Goal: Task Accomplishment & Management: Use online tool/utility

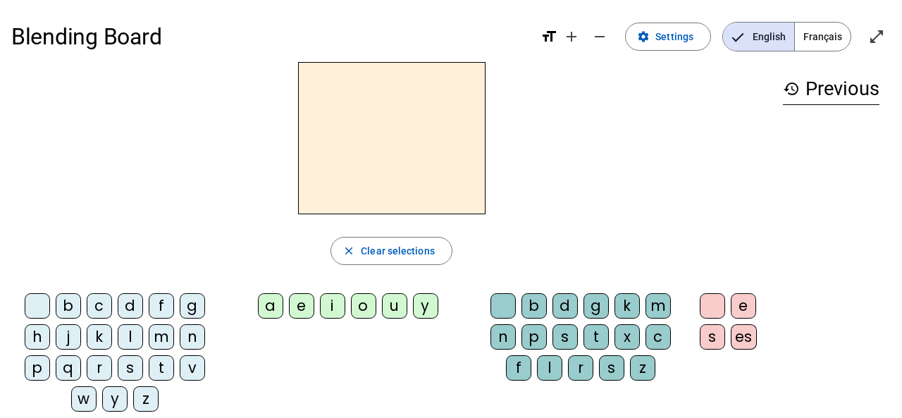
click at [128, 303] on div "d" at bounding box center [130, 305] width 25 height 25
click at [551, 39] on mat-icon "format_size" at bounding box center [549, 36] width 17 height 17
click at [573, 36] on mat-icon "add" at bounding box center [571, 36] width 17 height 17
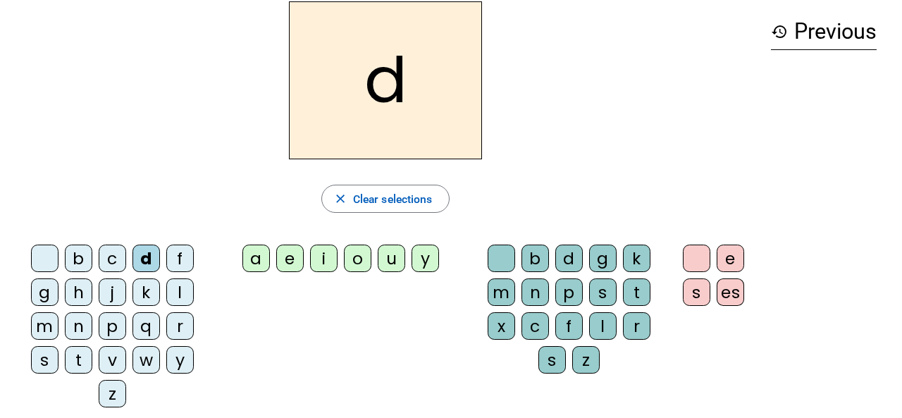
scroll to position [62, 0]
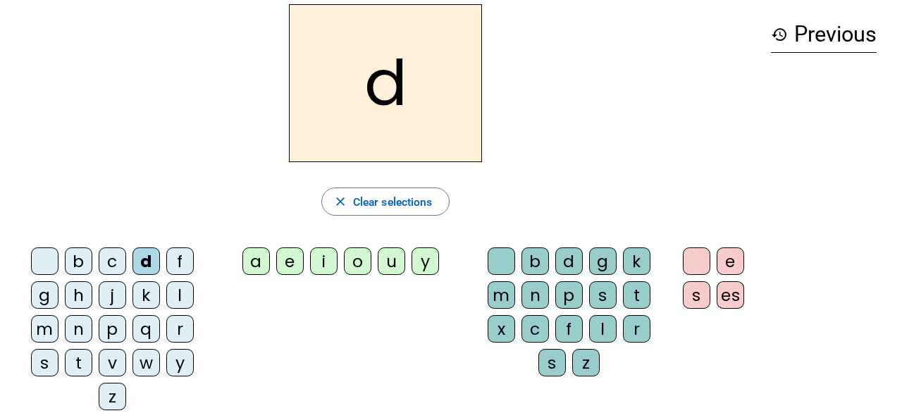
click at [255, 261] on div "a" at bounding box center [256, 260] width 27 height 27
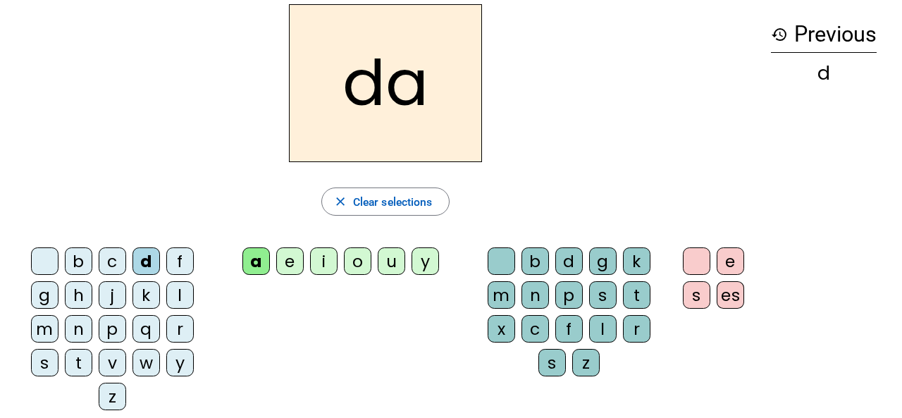
click at [826, 43] on h3 "history Previous" at bounding box center [824, 35] width 106 height 36
click at [783, 36] on mat-icon "history" at bounding box center [779, 34] width 17 height 17
click at [423, 83] on h2 "da" at bounding box center [385, 83] width 193 height 158
click at [389, 206] on span "Clear selections" at bounding box center [393, 201] width 80 height 19
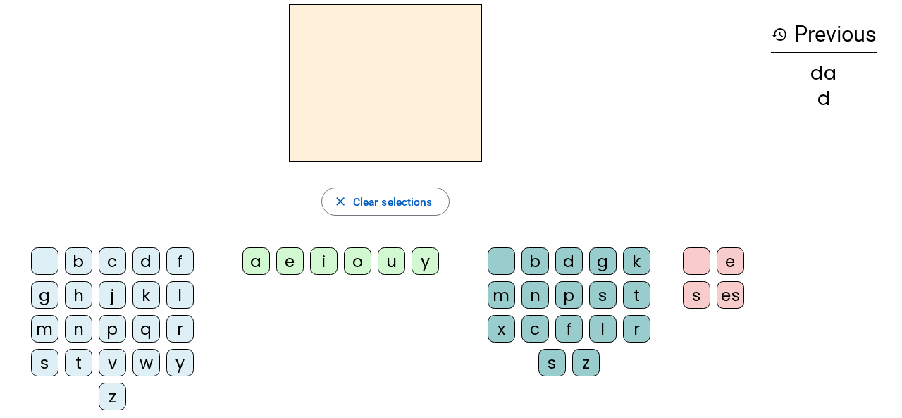
click at [149, 261] on div "d" at bounding box center [146, 260] width 27 height 27
click at [291, 262] on div "e" at bounding box center [289, 260] width 27 height 27
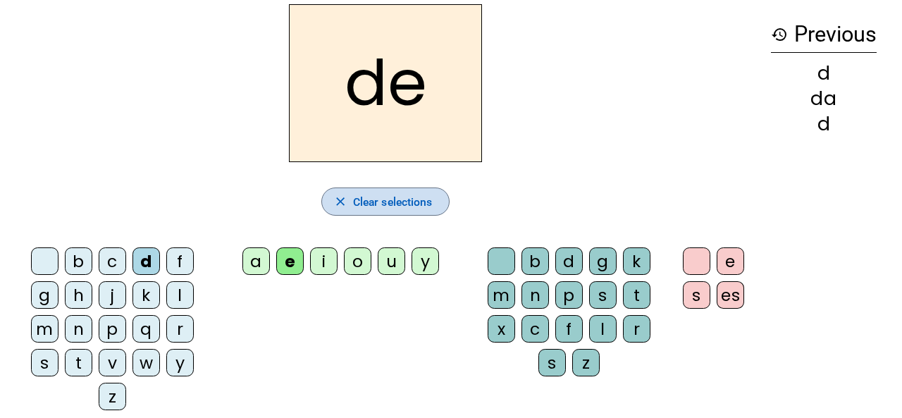
click at [354, 193] on span "Clear selections" at bounding box center [393, 201] width 80 height 19
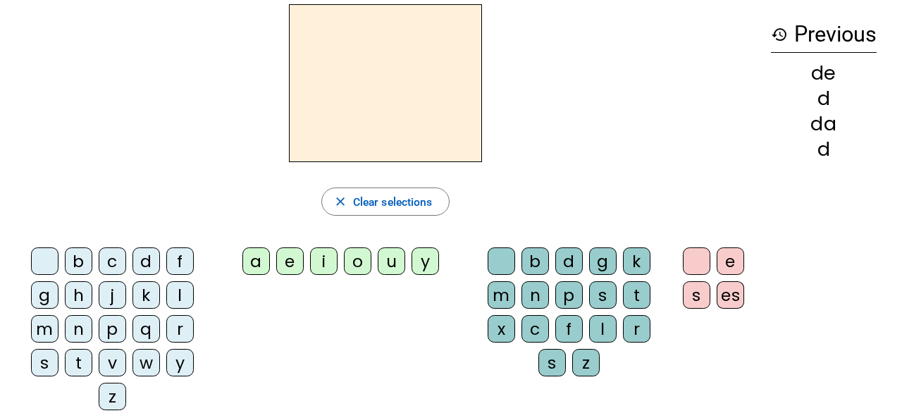
click at [144, 257] on div "d" at bounding box center [146, 260] width 27 height 27
click at [321, 260] on div "i" at bounding box center [323, 260] width 27 height 27
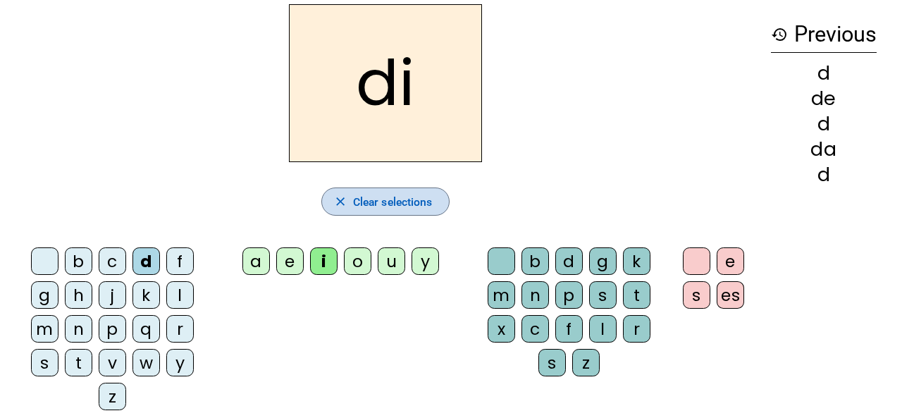
click at [350, 197] on span "button" at bounding box center [386, 202] width 128 height 34
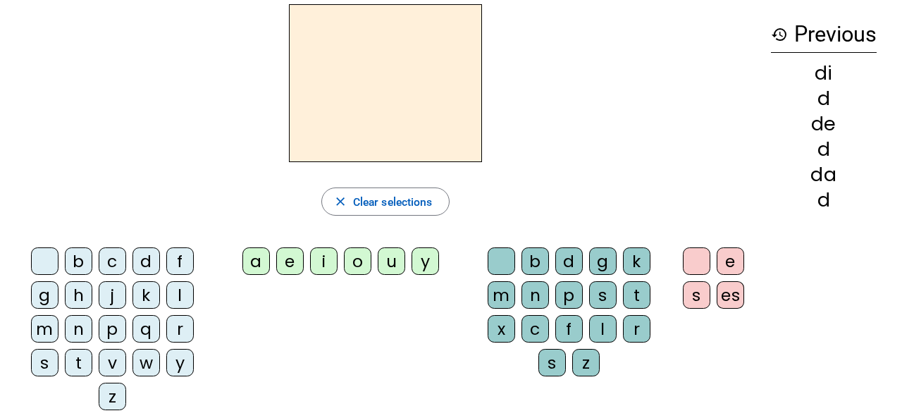
click at [143, 259] on div "d" at bounding box center [146, 260] width 27 height 27
click at [357, 263] on div "o" at bounding box center [357, 260] width 27 height 27
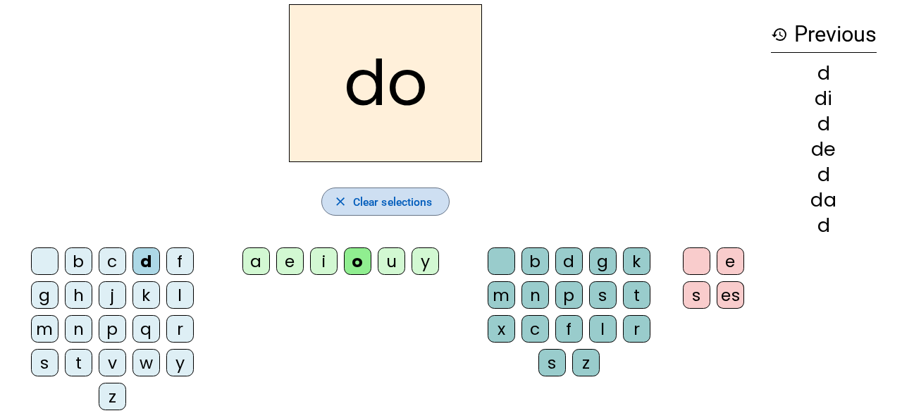
click at [373, 201] on span "Clear selections" at bounding box center [393, 201] width 80 height 19
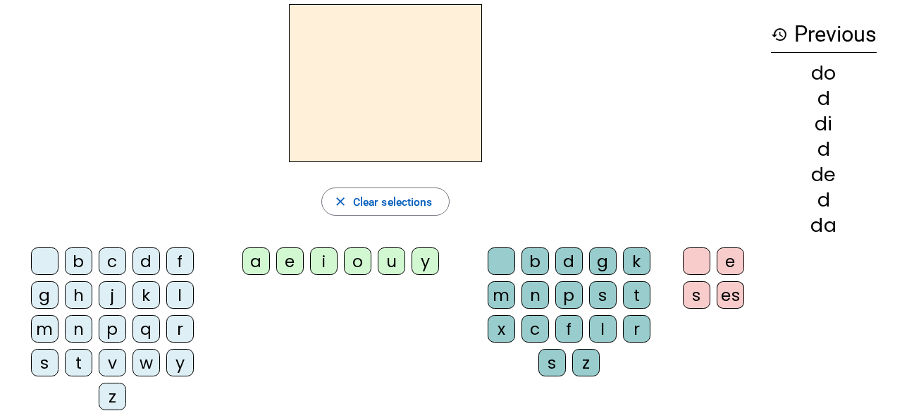
click at [146, 259] on div "d" at bounding box center [146, 260] width 27 height 27
click at [391, 258] on div "u" at bounding box center [391, 260] width 27 height 27
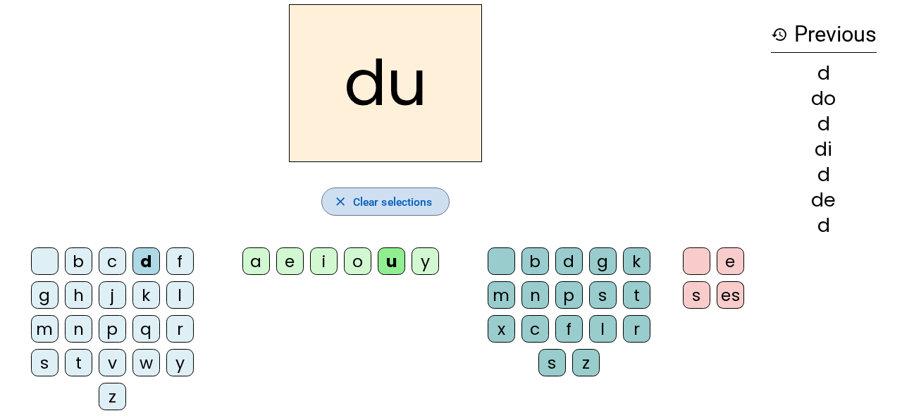
click at [383, 196] on span "Clear selections" at bounding box center [393, 201] width 80 height 19
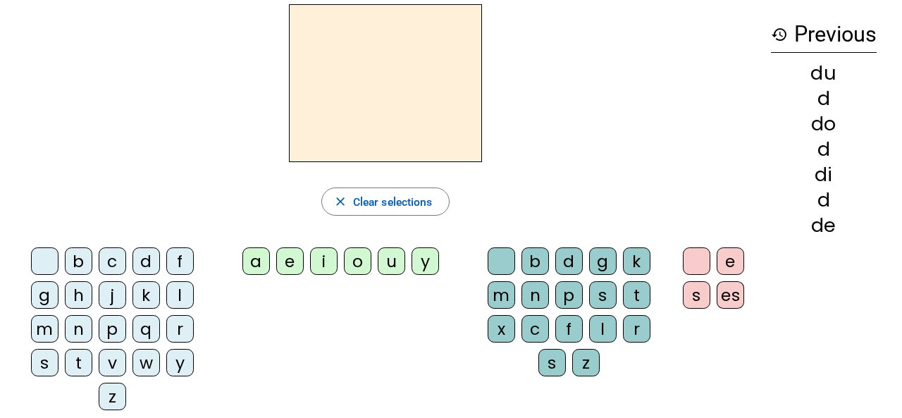
click at [143, 259] on div "d" at bounding box center [146, 260] width 27 height 27
click at [427, 262] on div "y" at bounding box center [425, 260] width 27 height 27
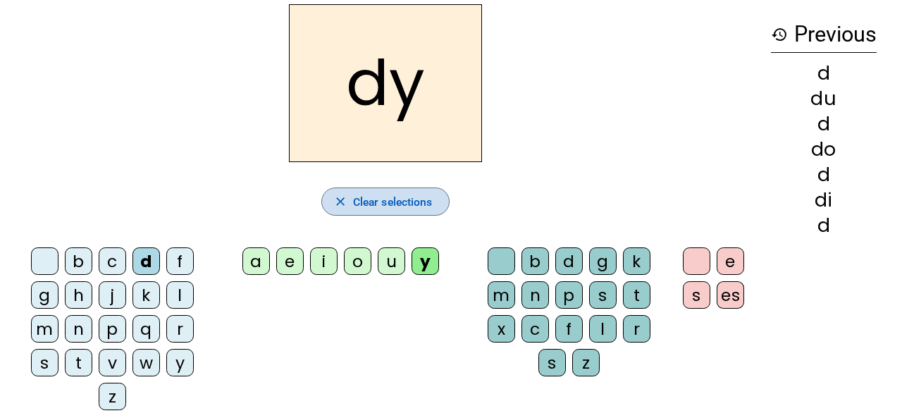
click at [393, 204] on span "Clear selections" at bounding box center [393, 201] width 80 height 19
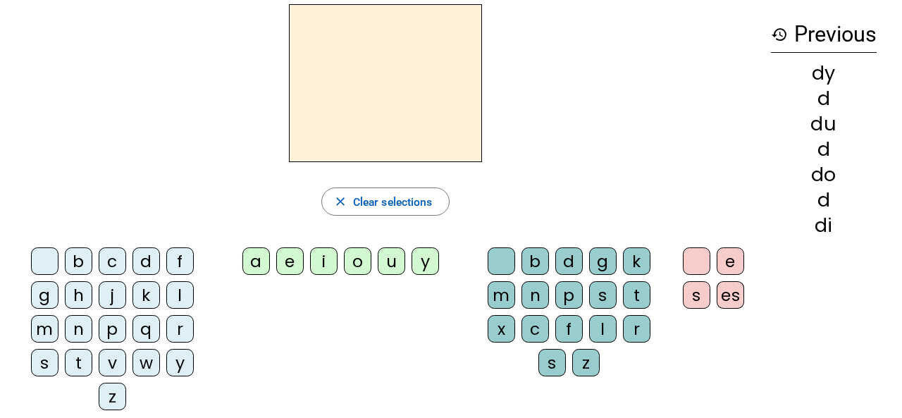
click at [142, 257] on div "d" at bounding box center [146, 260] width 27 height 27
click at [730, 297] on div "es" at bounding box center [730, 294] width 27 height 27
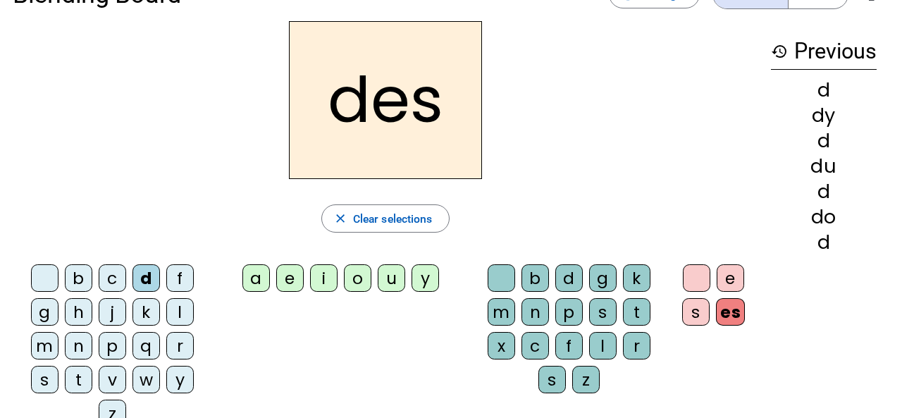
scroll to position [49, 0]
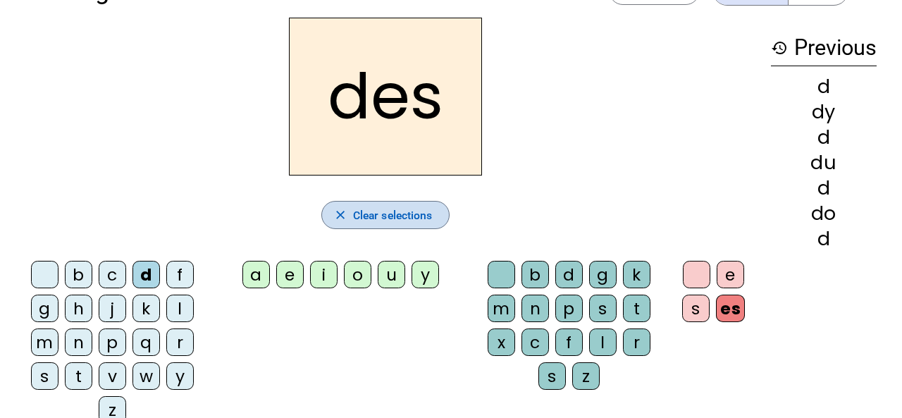
click at [369, 212] on span "Clear selections" at bounding box center [393, 215] width 80 height 19
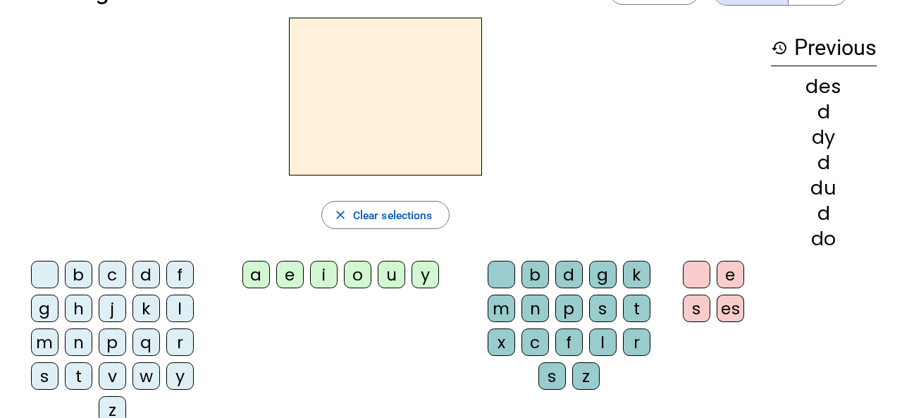
click at [255, 278] on div "a" at bounding box center [256, 274] width 27 height 27
click at [146, 271] on div "d" at bounding box center [146, 274] width 27 height 27
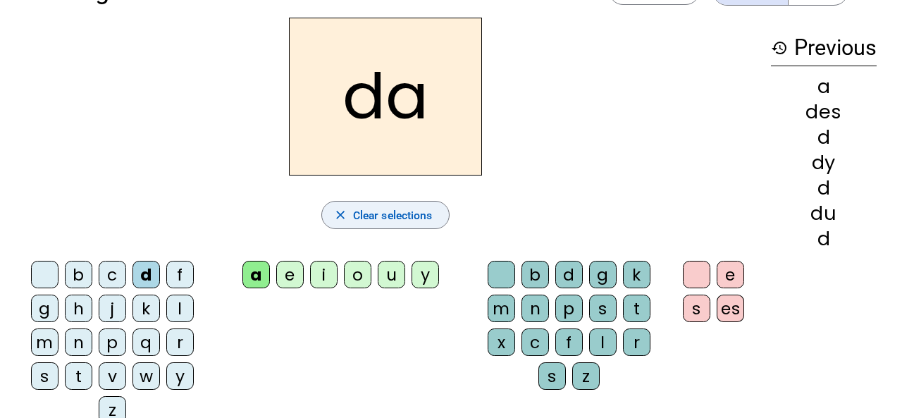
click at [364, 206] on span "Clear selections" at bounding box center [393, 215] width 80 height 19
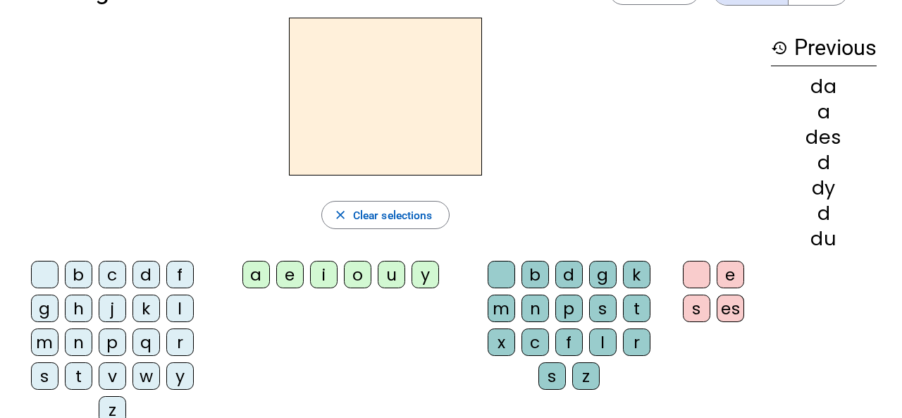
click at [256, 277] on div "a" at bounding box center [256, 274] width 27 height 27
click at [140, 274] on div "d" at bounding box center [146, 274] width 27 height 27
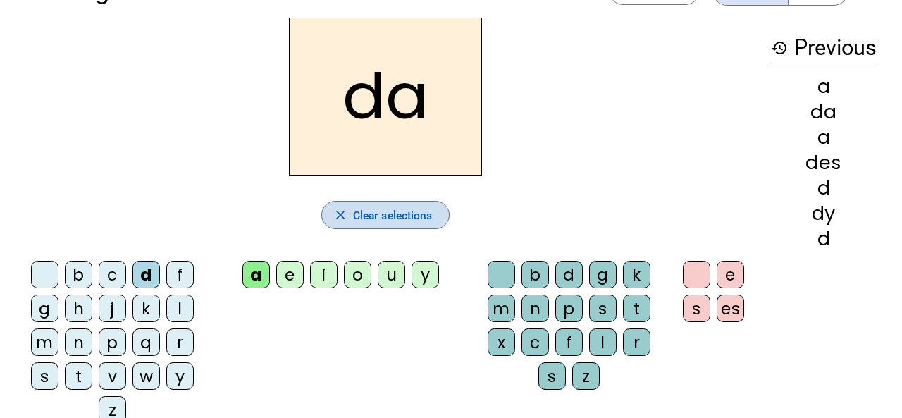
click at [364, 206] on span "Clear selections" at bounding box center [393, 215] width 80 height 19
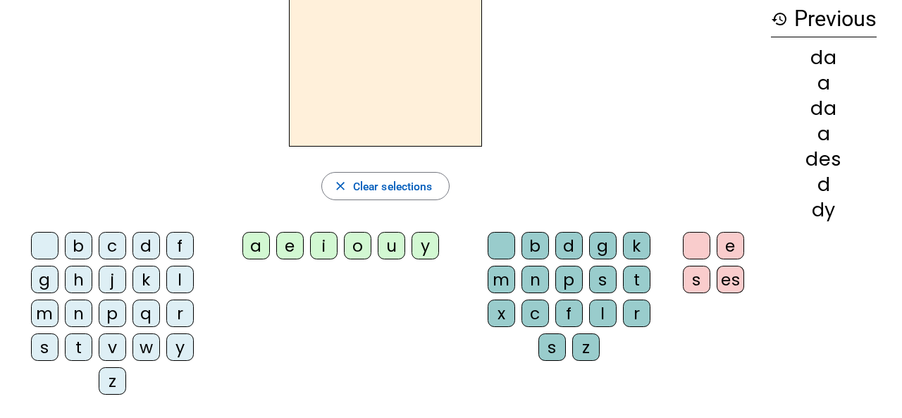
scroll to position [78, 0]
click at [498, 288] on div "m" at bounding box center [501, 278] width 27 height 27
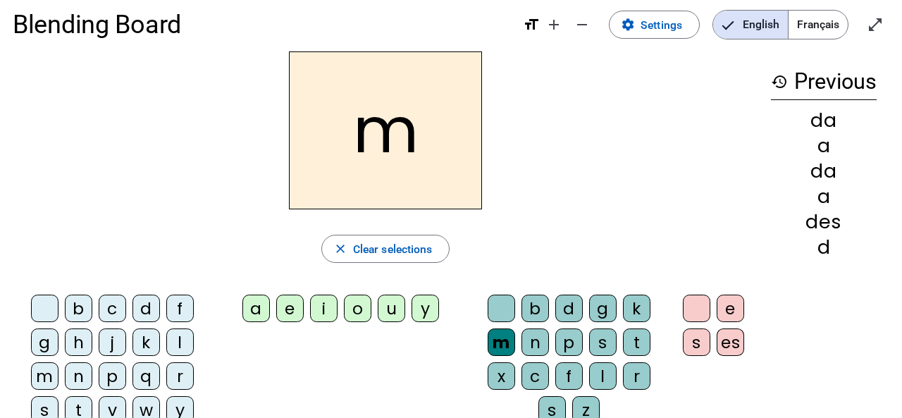
scroll to position [0, 0]
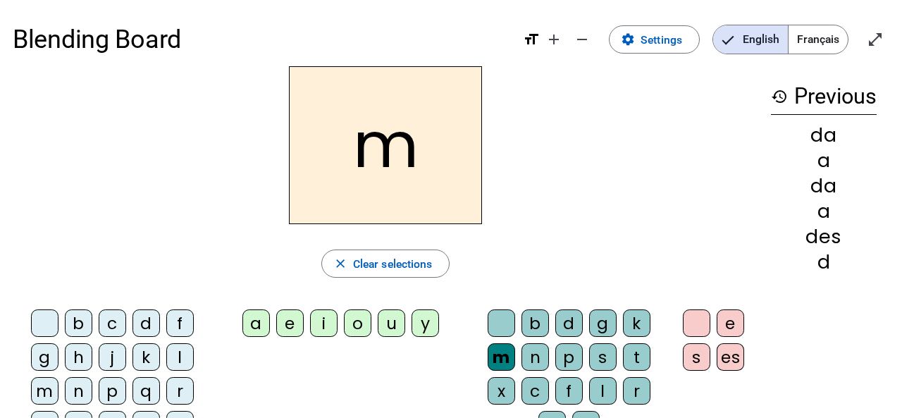
click at [252, 323] on div "a" at bounding box center [256, 323] width 27 height 27
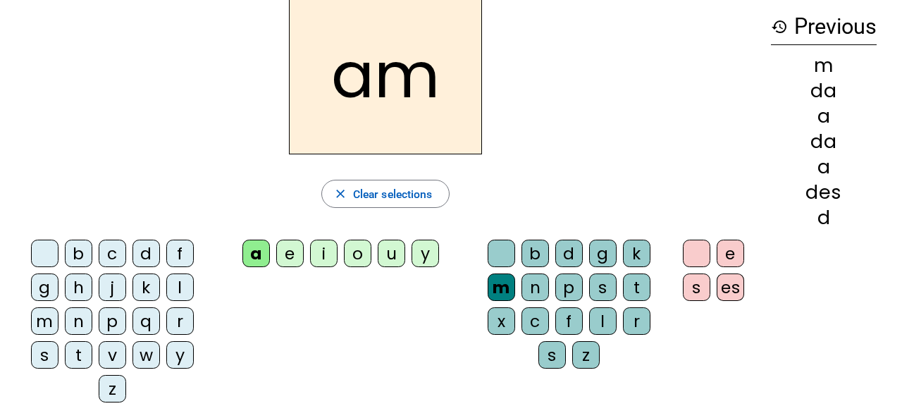
scroll to position [71, 0]
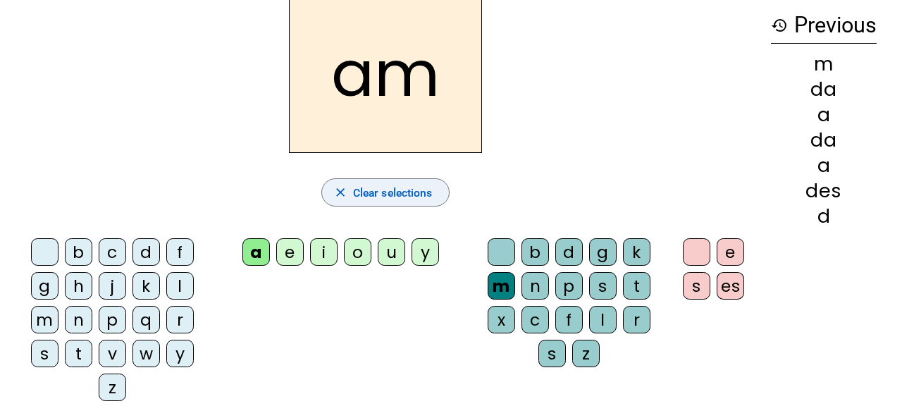
click at [367, 188] on span "Clear selections" at bounding box center [393, 192] width 80 height 19
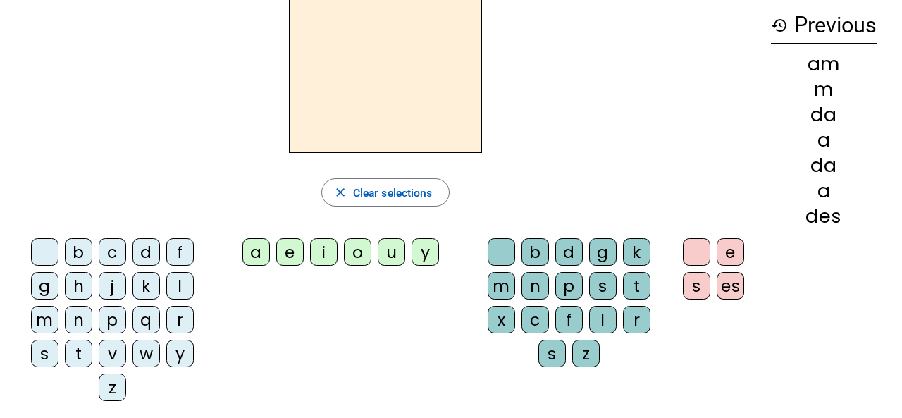
click at [44, 316] on div "m" at bounding box center [44, 319] width 27 height 27
click at [253, 249] on div "a" at bounding box center [256, 251] width 27 height 27
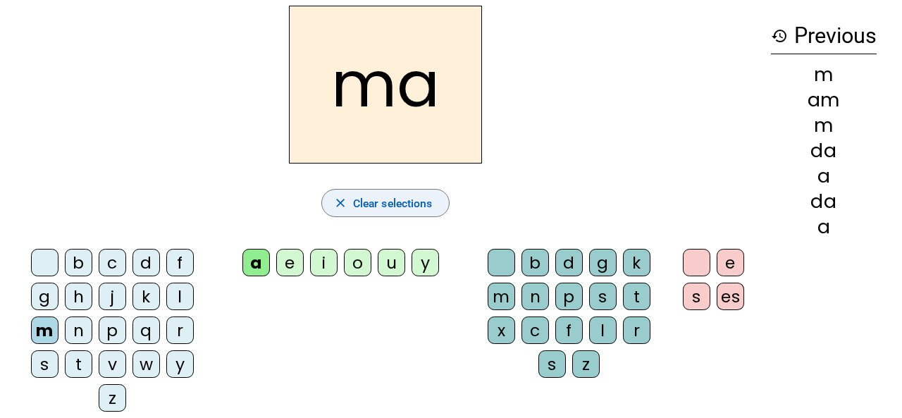
scroll to position [63, 0]
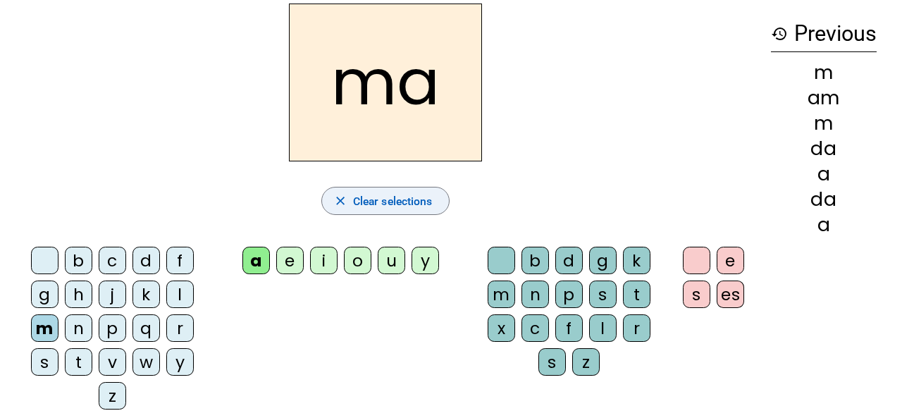
click at [372, 197] on span "Clear selections" at bounding box center [393, 201] width 80 height 19
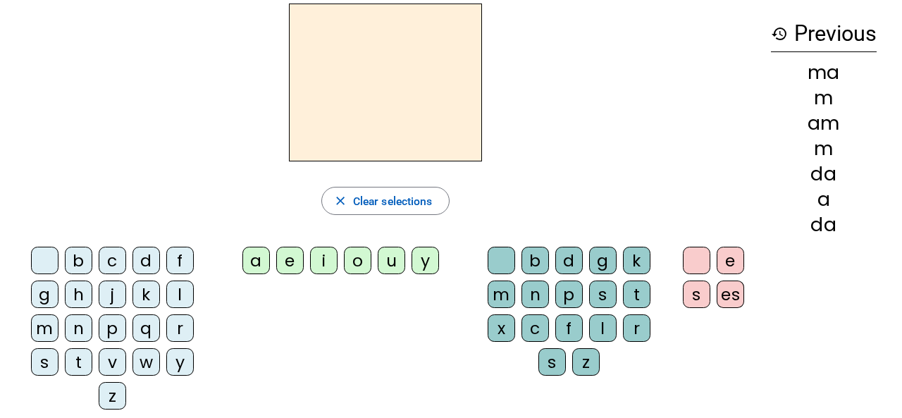
click at [252, 265] on div "a" at bounding box center [256, 260] width 27 height 27
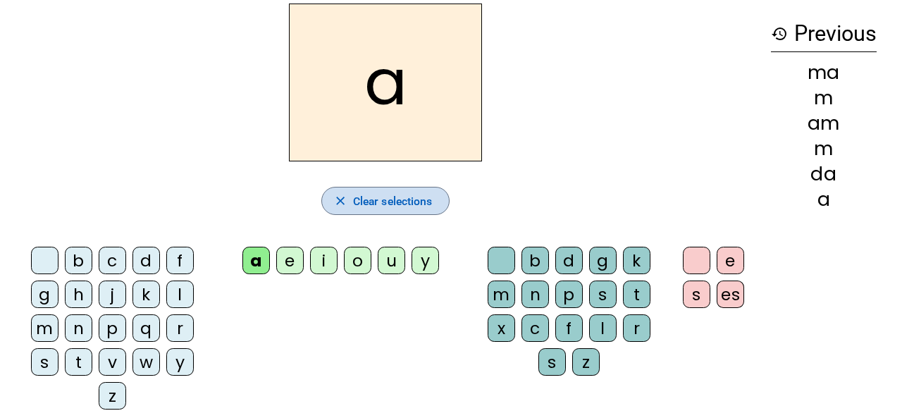
click at [374, 198] on span "Clear selections" at bounding box center [393, 201] width 80 height 19
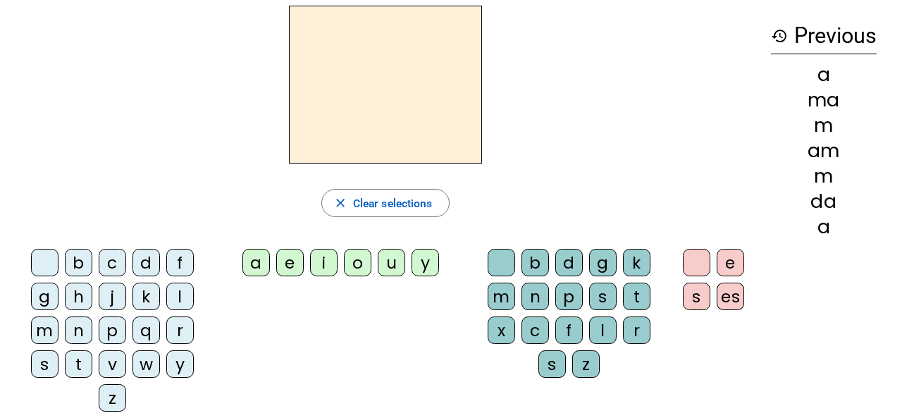
scroll to position [61, 0]
click at [46, 329] on div "m" at bounding box center [44, 329] width 27 height 27
click at [290, 262] on div "e" at bounding box center [289, 261] width 27 height 27
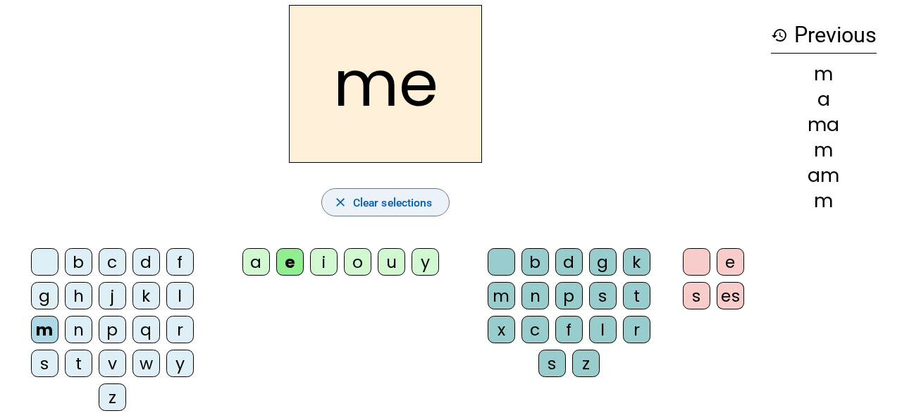
click at [362, 200] on span "Clear selections" at bounding box center [393, 202] width 80 height 19
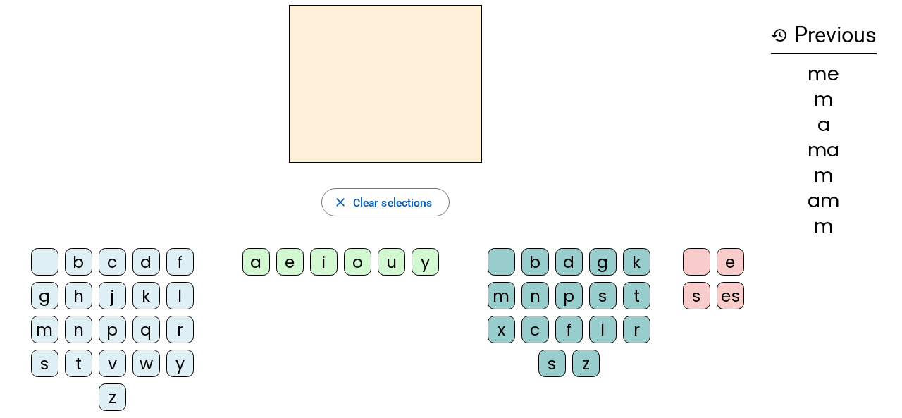
click at [43, 331] on div "m" at bounding box center [44, 329] width 27 height 27
click at [322, 258] on div "i" at bounding box center [323, 261] width 27 height 27
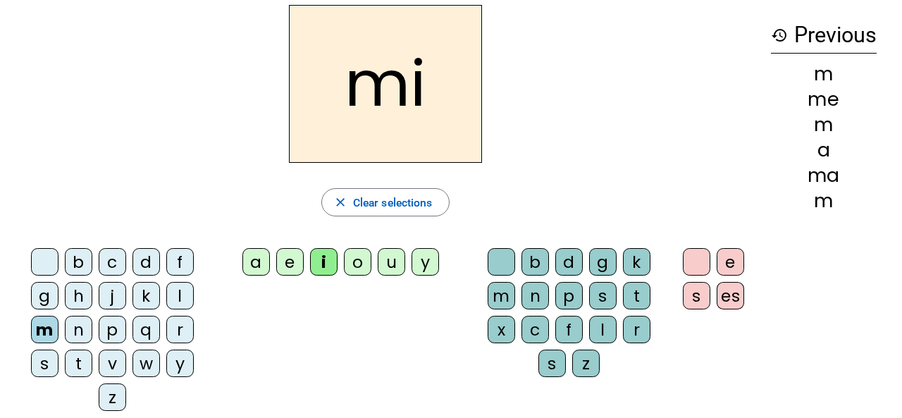
click at [41, 331] on div "m" at bounding box center [44, 329] width 27 height 27
click at [384, 198] on span "Clear selections" at bounding box center [393, 202] width 80 height 19
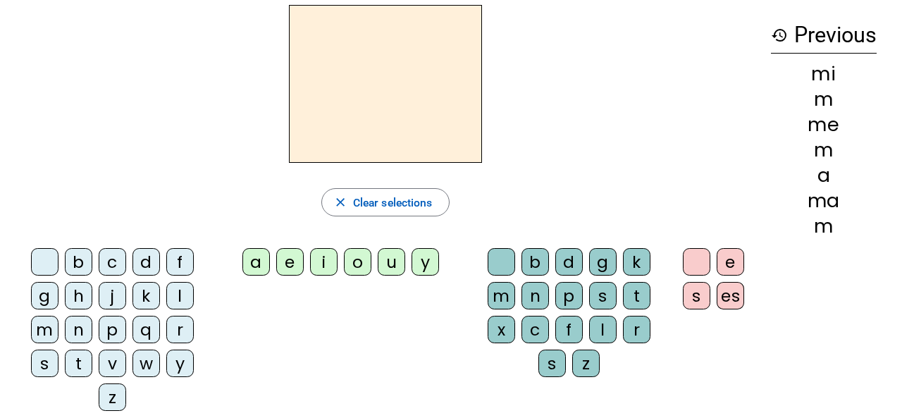
click at [44, 328] on div "m" at bounding box center [44, 329] width 27 height 27
click at [356, 265] on div "o" at bounding box center [357, 261] width 27 height 27
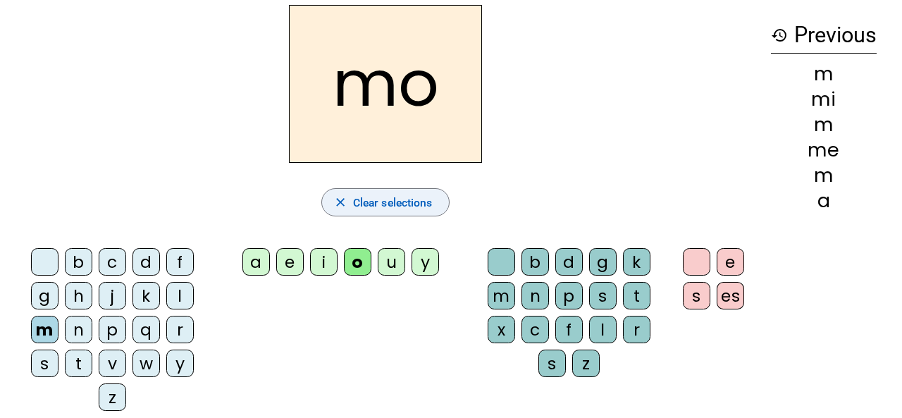
click at [366, 197] on span "Clear selections" at bounding box center [393, 202] width 80 height 19
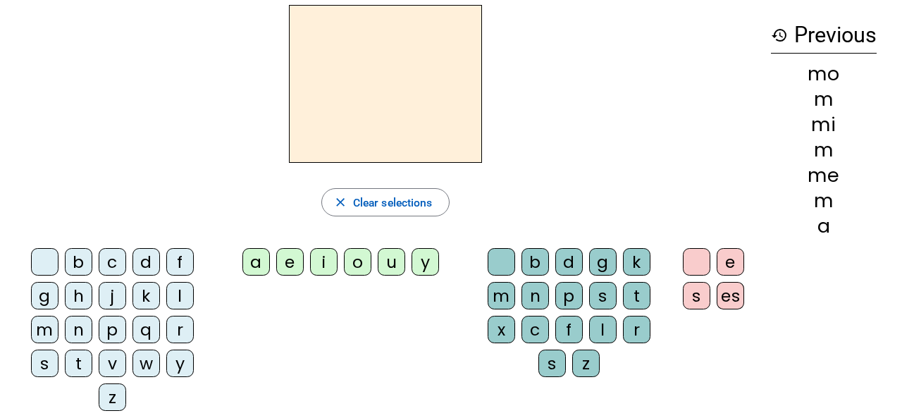
click at [44, 333] on div "m" at bounding box center [44, 329] width 27 height 27
click at [395, 253] on div "u" at bounding box center [391, 261] width 27 height 27
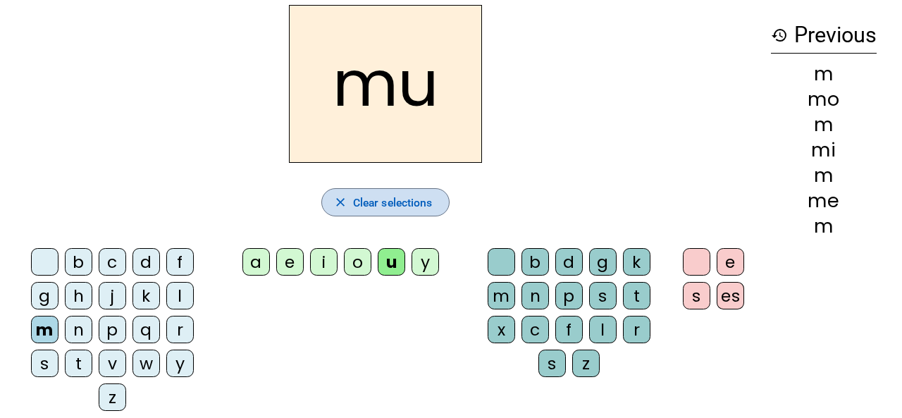
click at [391, 204] on span "Clear selections" at bounding box center [393, 202] width 80 height 19
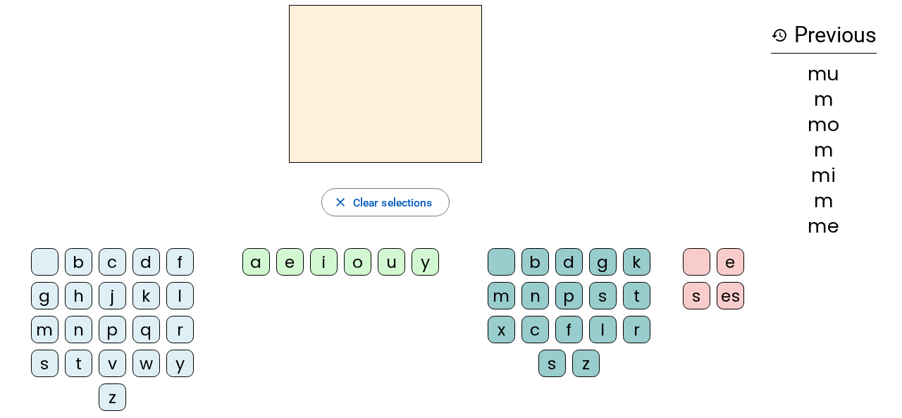
click at [46, 331] on div "m" at bounding box center [44, 329] width 27 height 27
click at [430, 255] on div "y" at bounding box center [425, 261] width 27 height 27
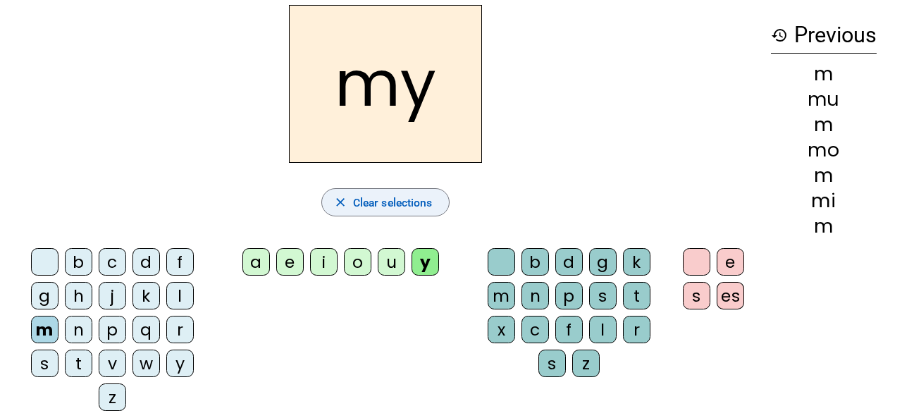
click at [357, 201] on span "Clear selections" at bounding box center [393, 202] width 80 height 19
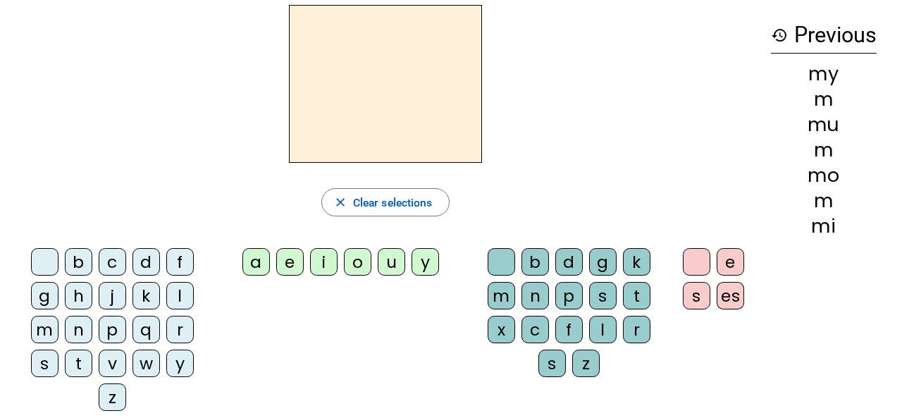
click at [42, 329] on div "m" at bounding box center [44, 329] width 27 height 27
click at [250, 261] on div "a" at bounding box center [256, 261] width 27 height 27
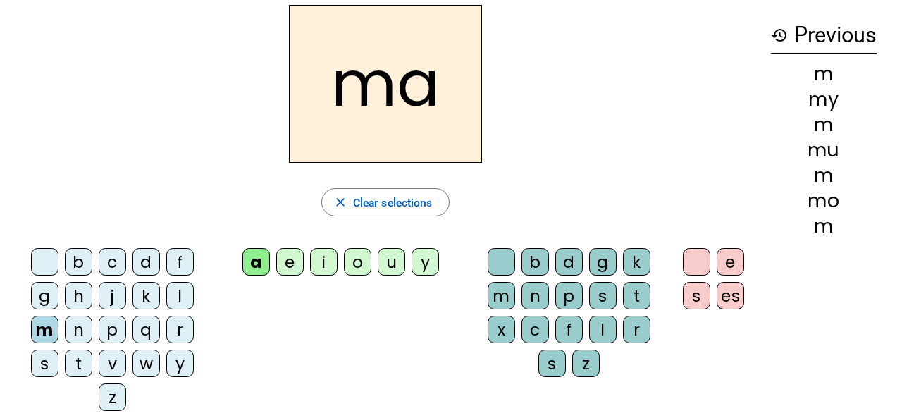
click at [603, 333] on div "l" at bounding box center [602, 329] width 27 height 27
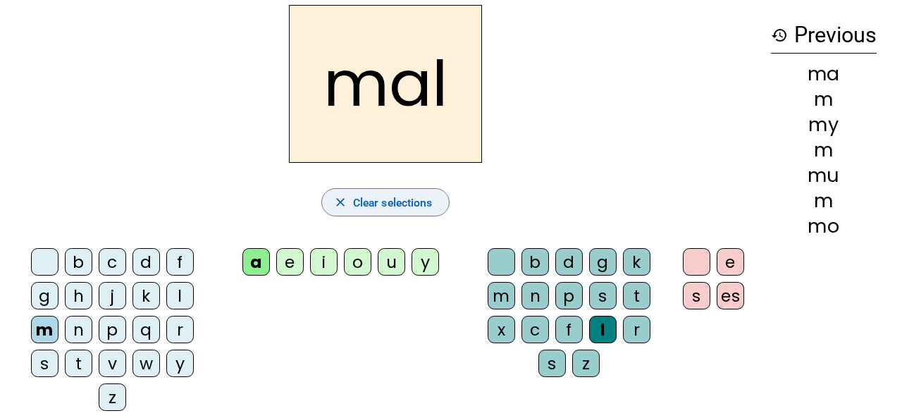
click at [395, 200] on span "Clear selections" at bounding box center [393, 202] width 80 height 19
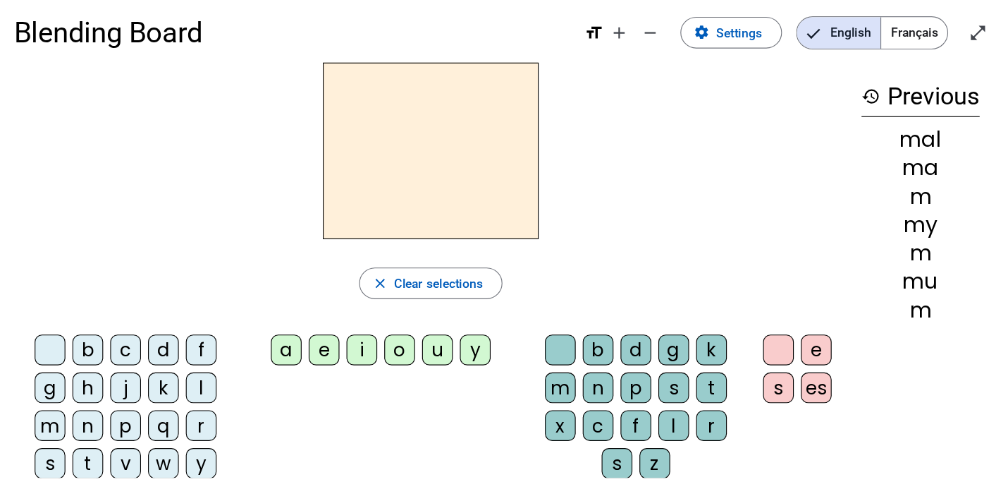
scroll to position [0, 0]
